Goal: Navigation & Orientation: Go to known website

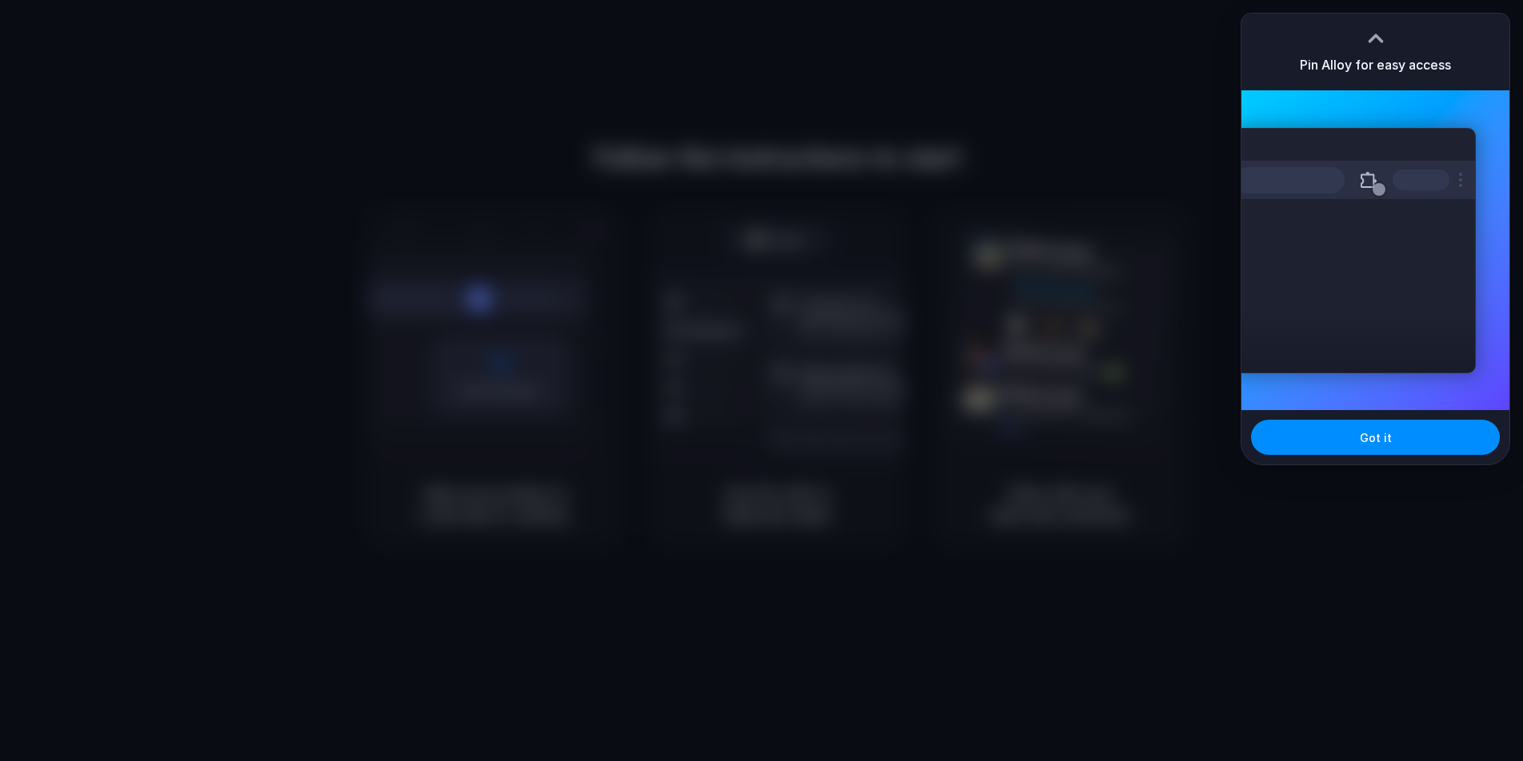
click at [1375, 38] on div at bounding box center [1376, 38] width 24 height 24
